Goal: Communication & Community: Answer question/provide support

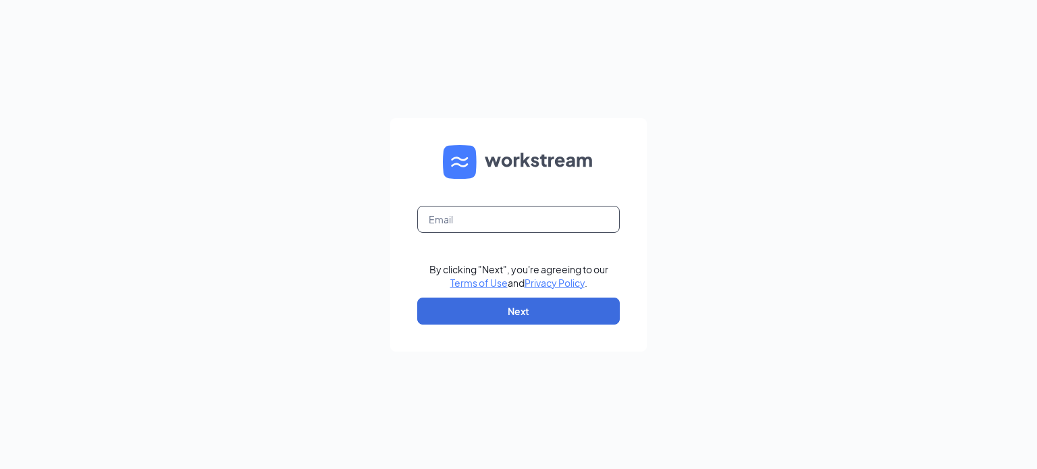
click at [431, 213] on input "text" at bounding box center [518, 219] width 203 height 27
click at [437, 224] on input "text" at bounding box center [518, 219] width 203 height 27
type input "eddelcomte@serightsace.com"
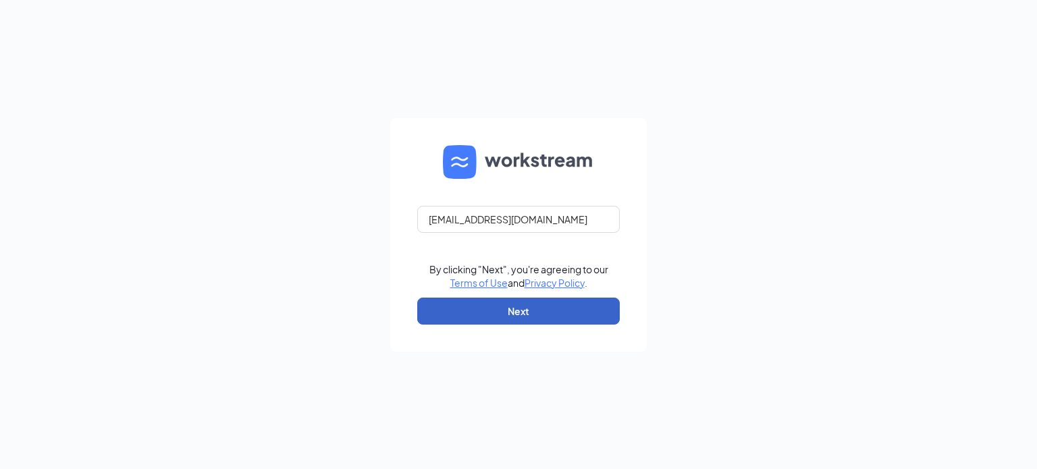
click at [493, 310] on button "Next" at bounding box center [518, 311] width 203 height 27
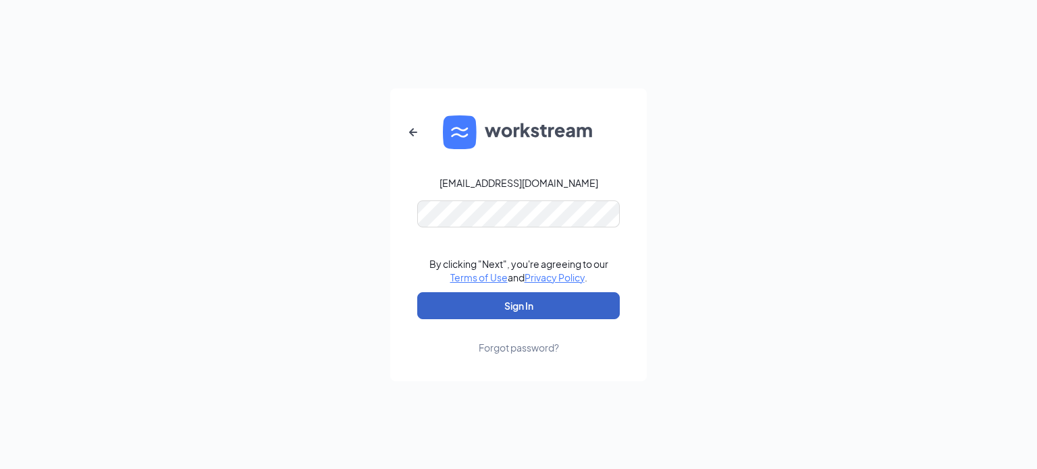
click at [522, 302] on button "Sign In" at bounding box center [518, 305] width 203 height 27
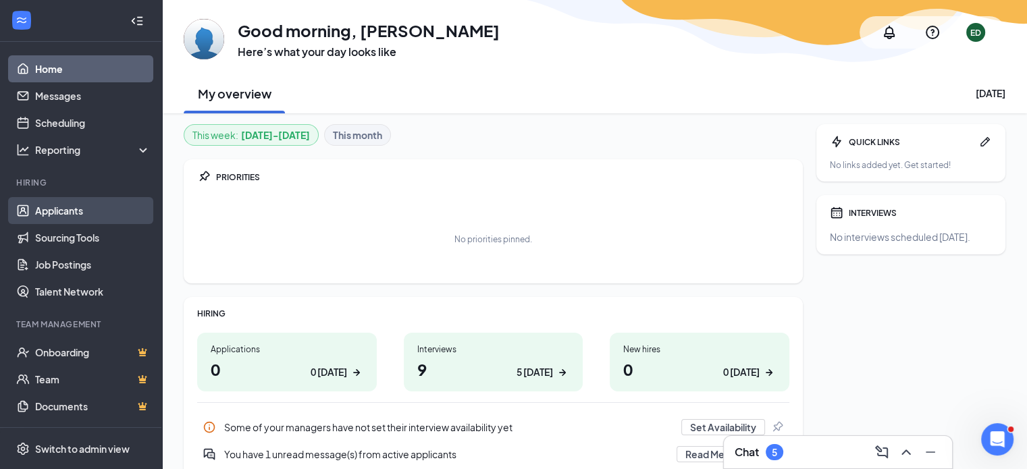
click at [63, 211] on link "Applicants" at bounding box center [92, 210] width 115 height 27
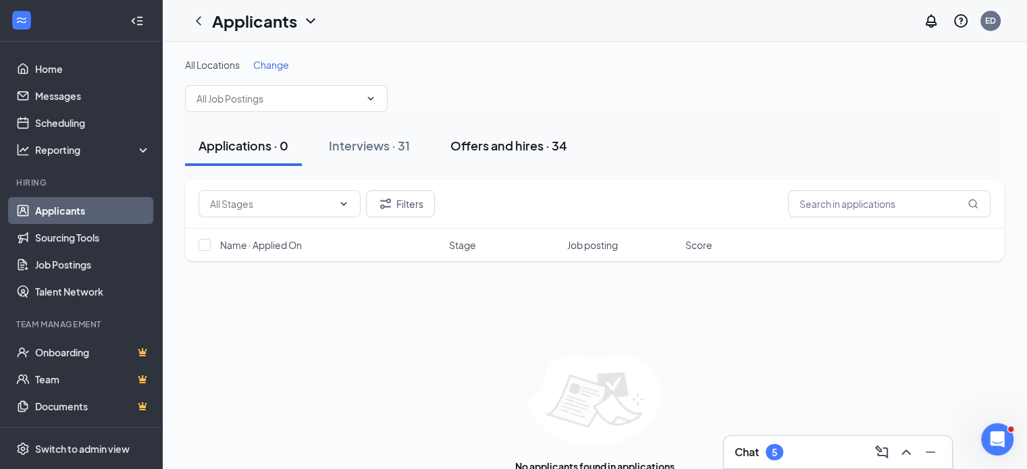
click at [503, 142] on div "Offers and hires · 34" at bounding box center [508, 145] width 117 height 17
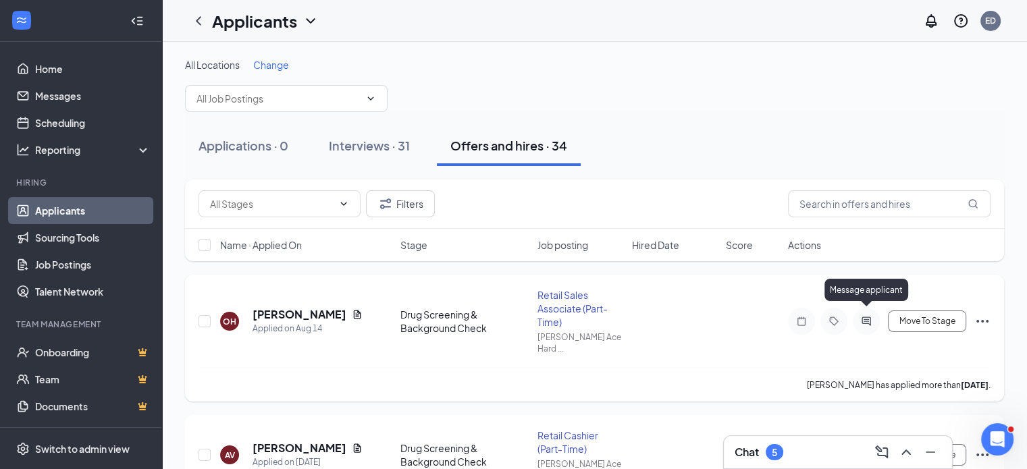
click at [864, 317] on icon "ActiveChat" at bounding box center [865, 321] width 9 height 9
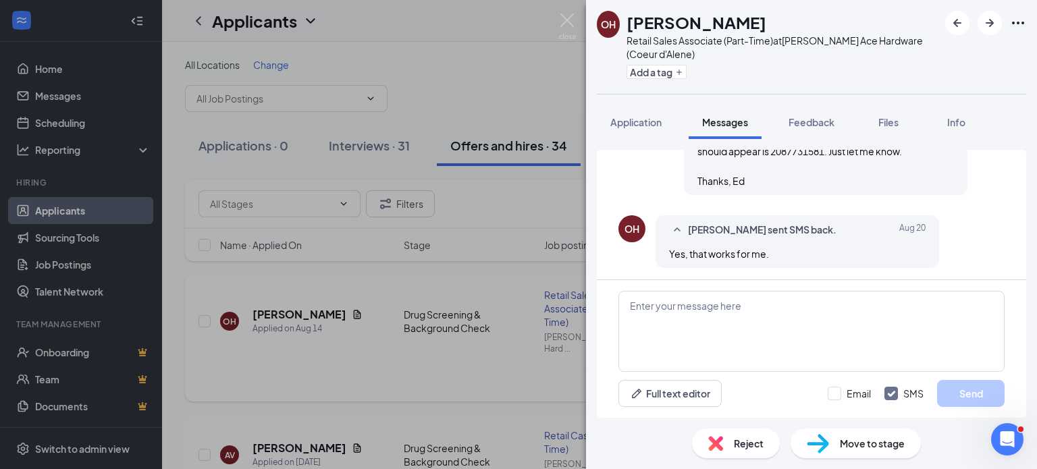
scroll to position [912, 0]
click at [837, 299] on textarea at bounding box center [811, 331] width 386 height 81
click at [831, 304] on textarea at bounding box center [811, 331] width 386 height 81
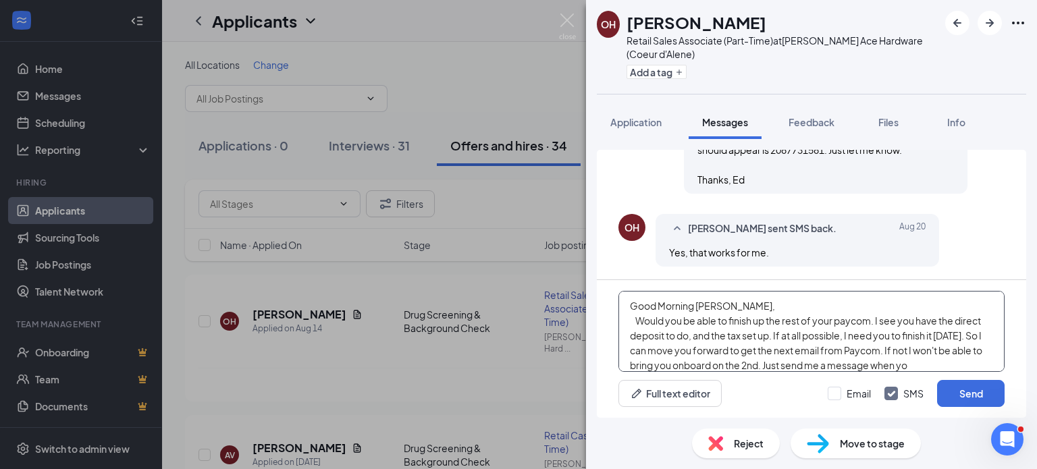
scroll to position [14, 0]
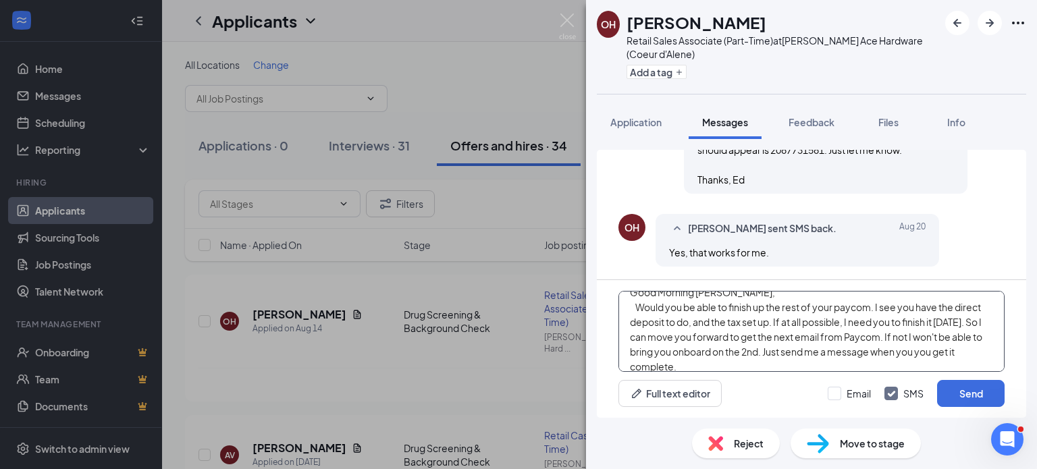
click at [860, 349] on textarea "Good Morning [PERSON_NAME], Would you be able to finish up the rest of your pay…" at bounding box center [811, 331] width 386 height 81
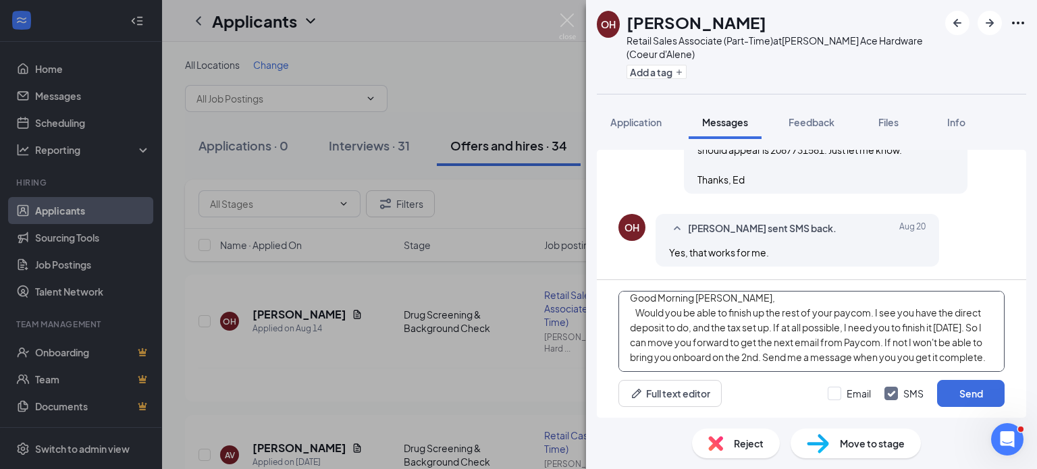
click at [790, 365] on textarea "Good Morning [PERSON_NAME], Would you be able to finish up the rest of your pay…" at bounding box center [811, 331] width 386 height 81
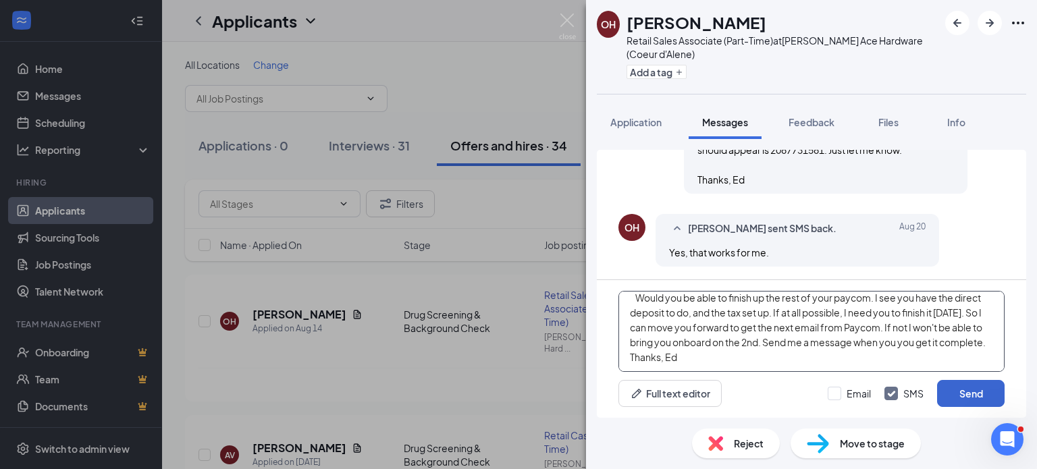
type textarea "Good Morning [PERSON_NAME], Would you be able to finish up the rest of your pay…"
click at [972, 391] on button "Send" at bounding box center [971, 393] width 68 height 27
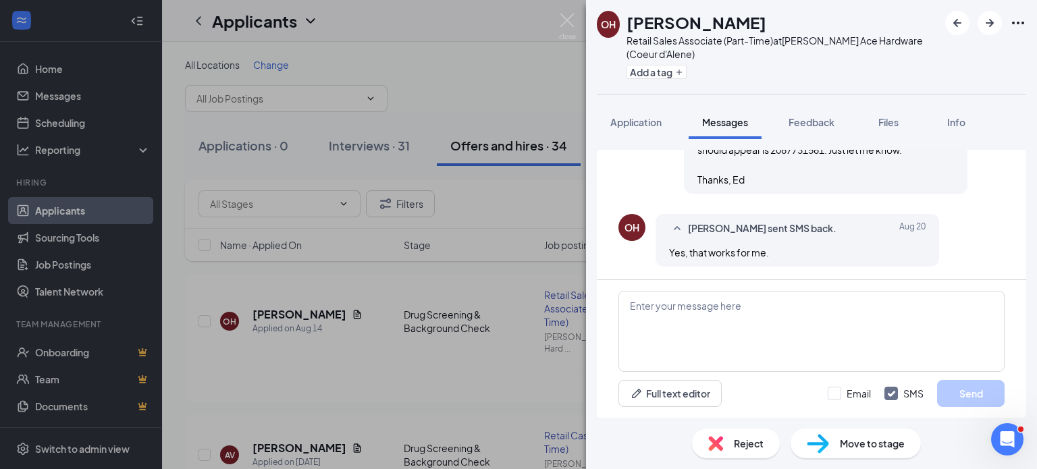
scroll to position [1103, 0]
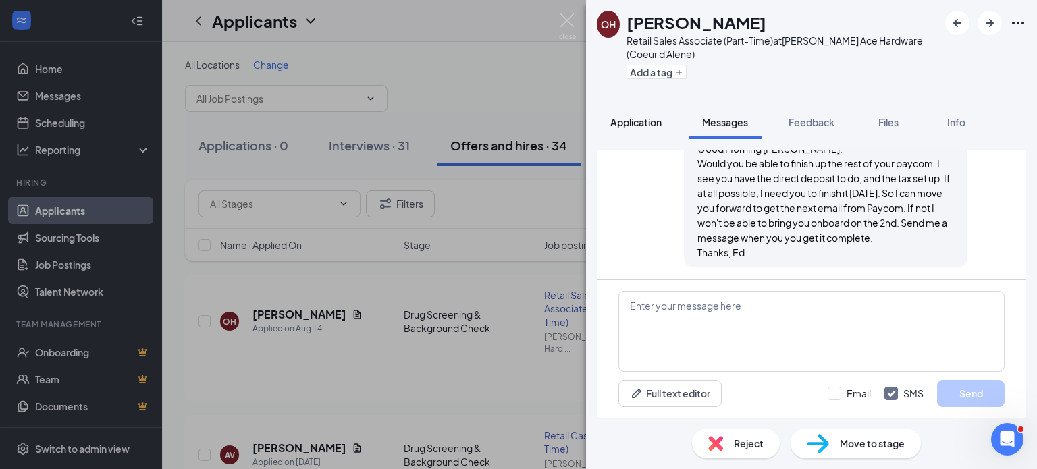
click at [635, 123] on span "Application" at bounding box center [635, 122] width 51 height 12
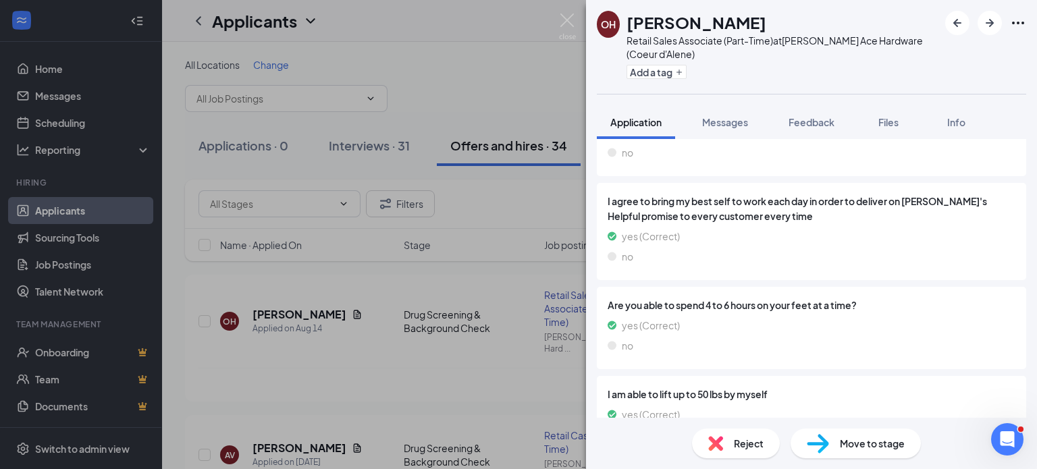
scroll to position [1295, 0]
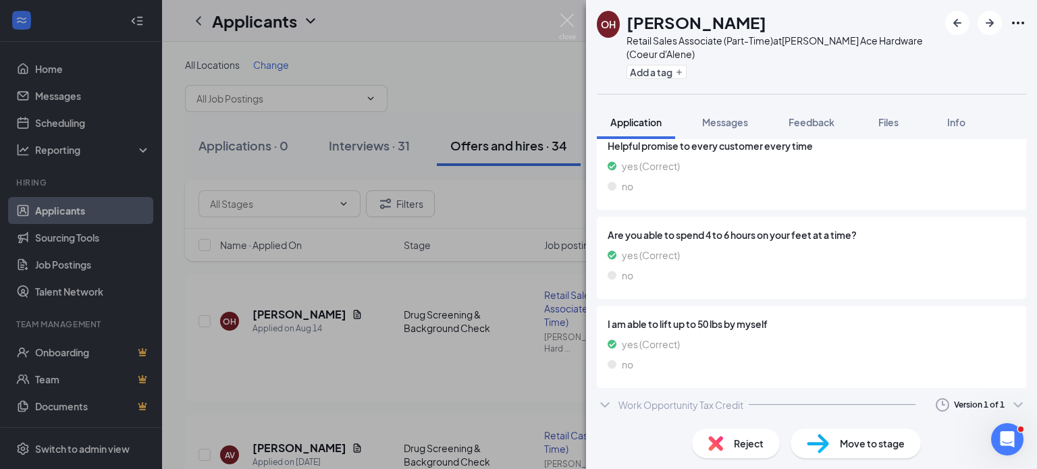
click at [603, 402] on icon "ChevronDown" at bounding box center [605, 405] width 16 height 16
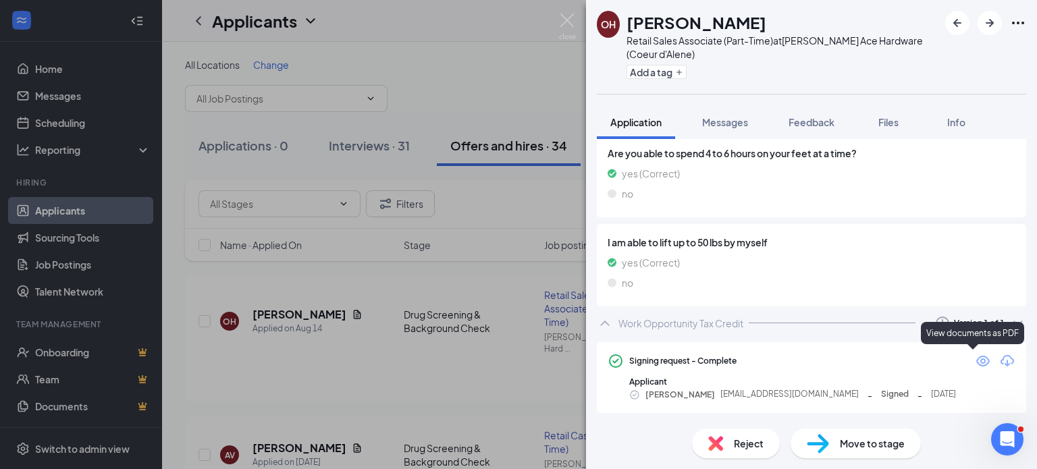
click at [976, 356] on icon "Eye" at bounding box center [983, 361] width 14 height 11
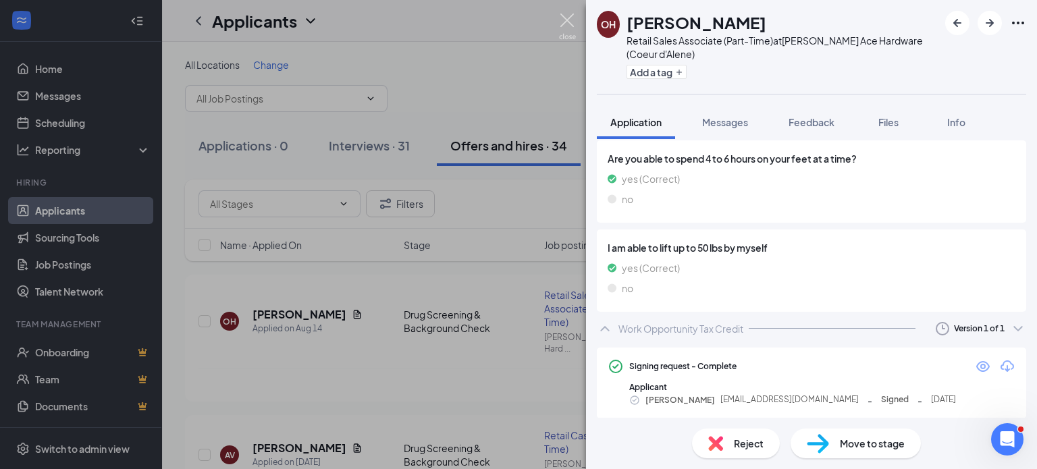
click at [567, 21] on img at bounding box center [567, 27] width 17 height 26
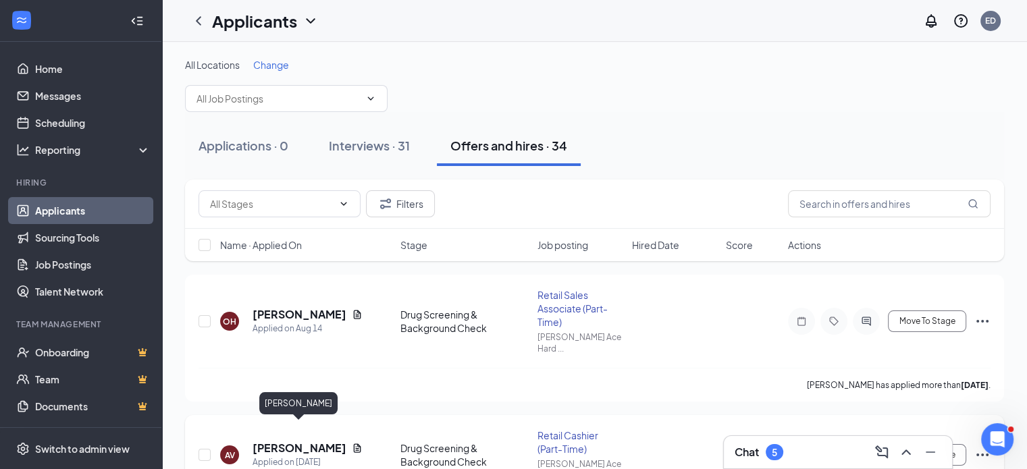
click at [268, 441] on h5 "[PERSON_NAME]" at bounding box center [300, 448] width 94 height 15
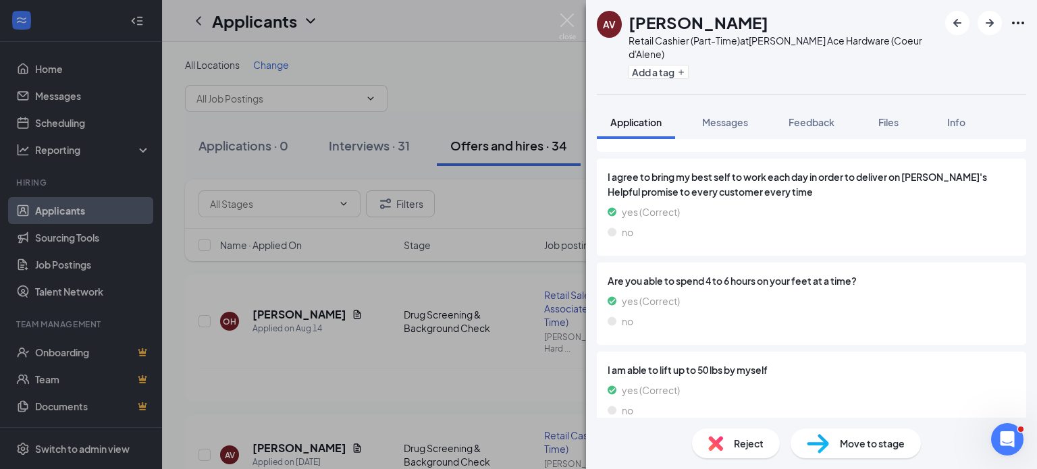
scroll to position [1258, 0]
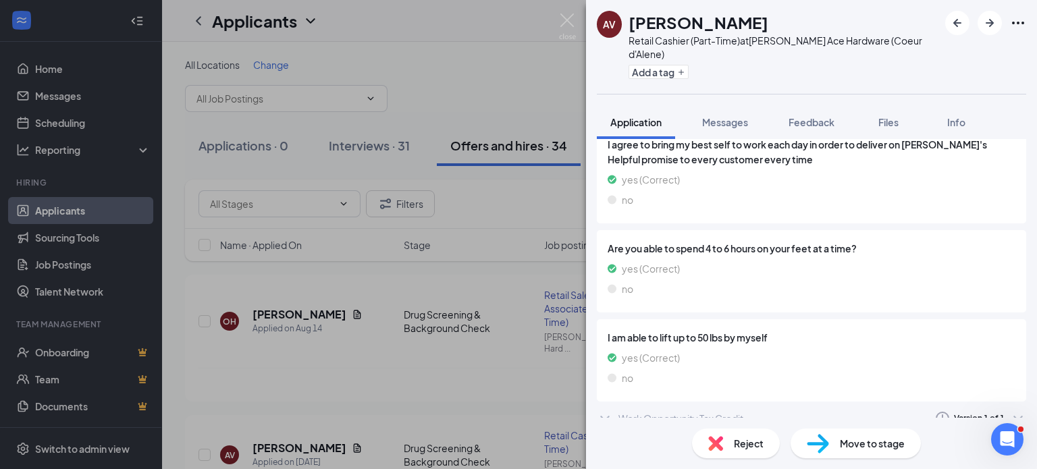
click at [604, 410] on icon "ChevronDown" at bounding box center [605, 418] width 16 height 16
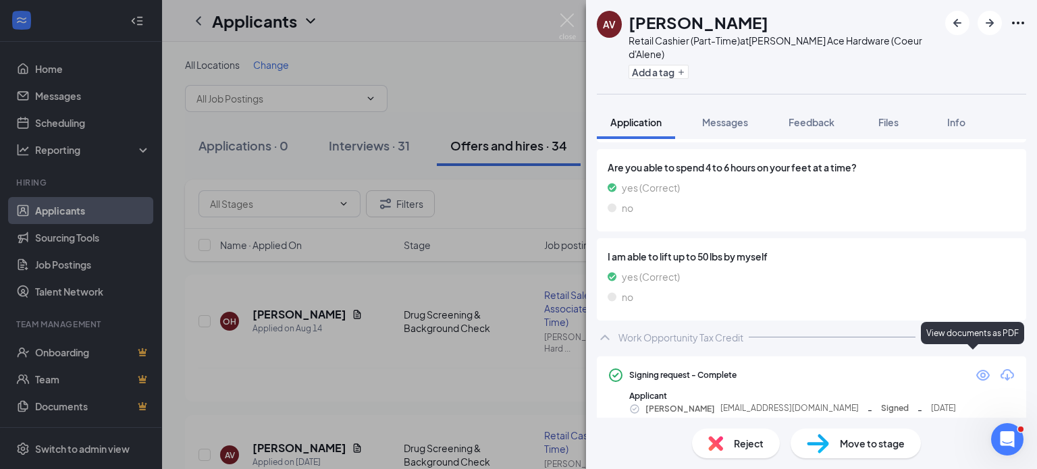
click at [976, 370] on icon "Eye" at bounding box center [983, 375] width 14 height 11
